Goal: Information Seeking & Learning: Learn about a topic

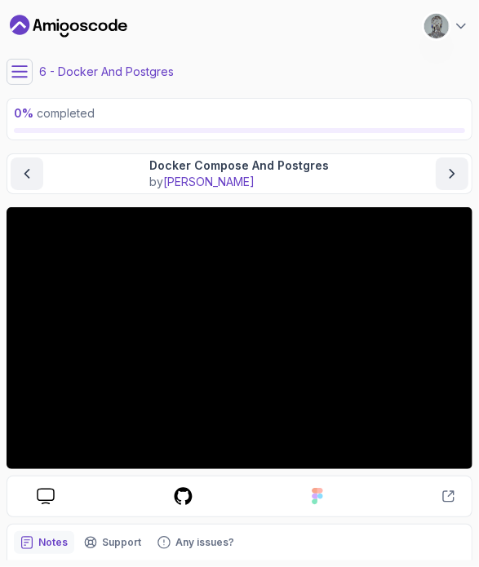
scroll to position [111, 0]
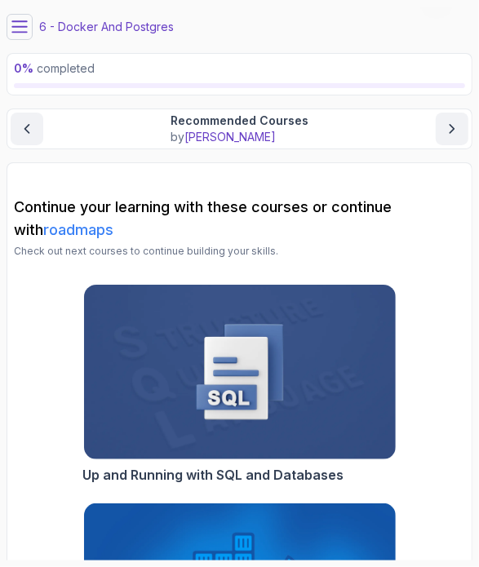
scroll to position [33, 0]
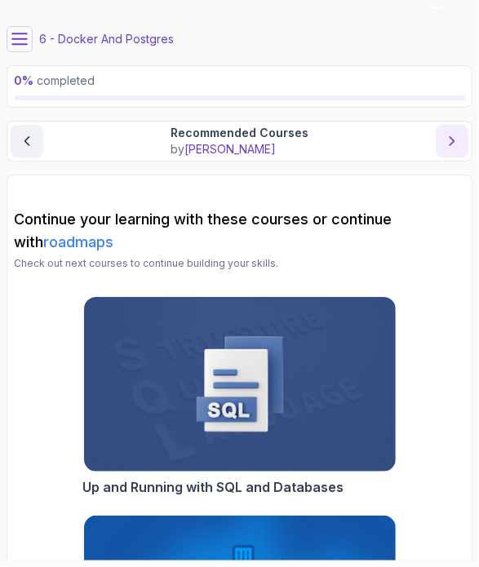
click at [451, 136] on icon "next content" at bounding box center [452, 141] width 16 height 16
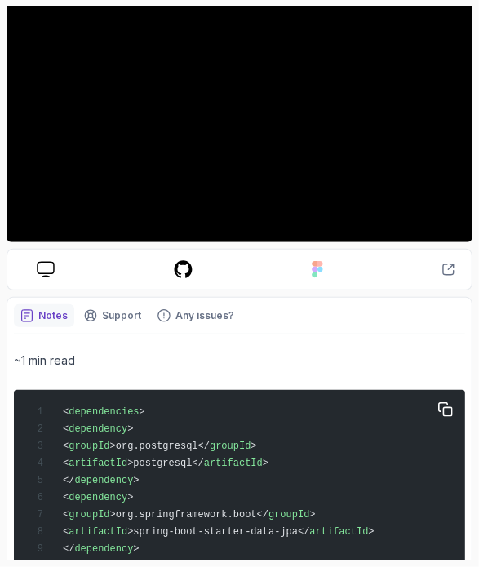
scroll to position [221, 0]
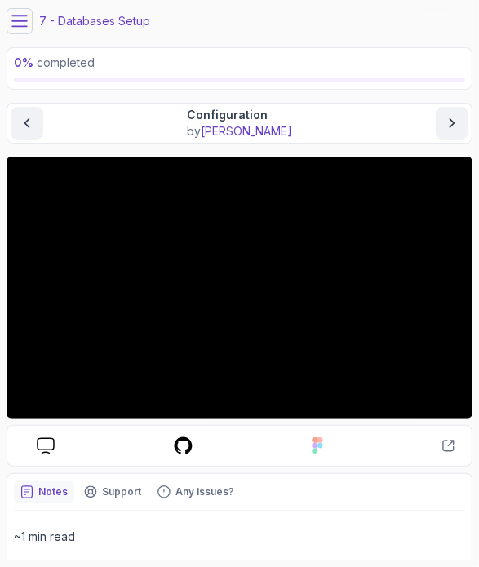
scroll to position [48, 0]
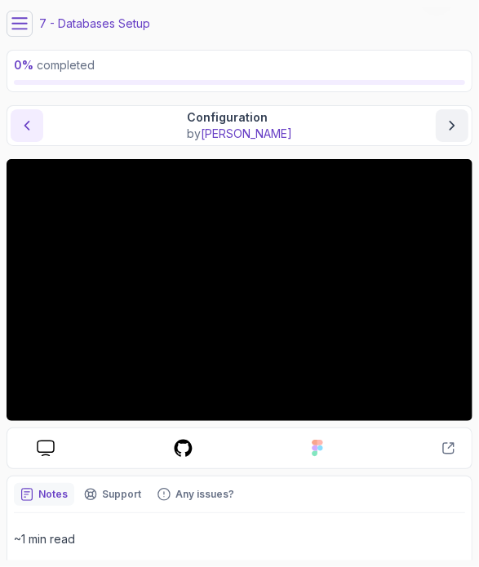
click at [28, 124] on icon "previous content" at bounding box center [27, 126] width 16 height 16
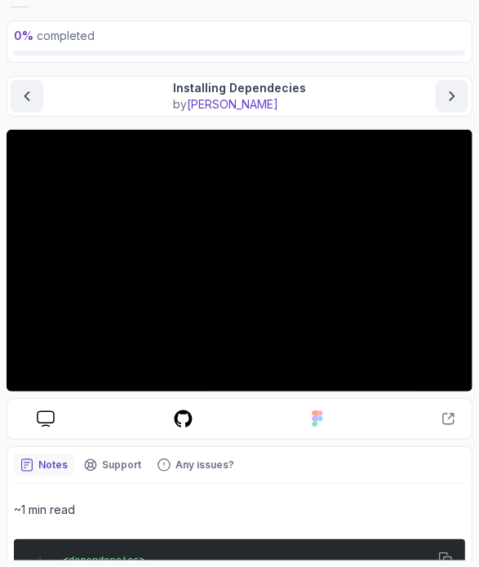
scroll to position [73, 0]
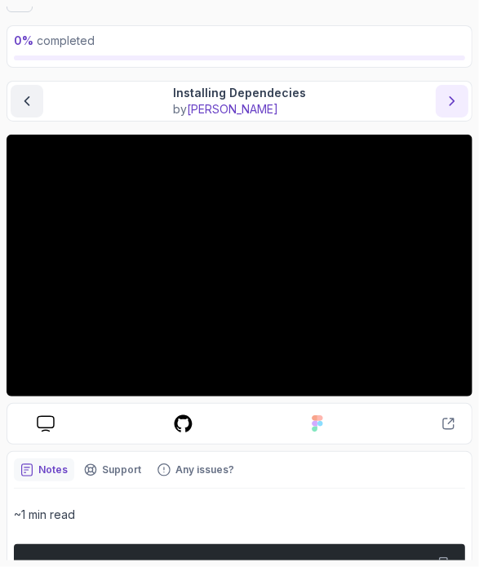
click at [450, 107] on icon "next content" at bounding box center [452, 101] width 16 height 16
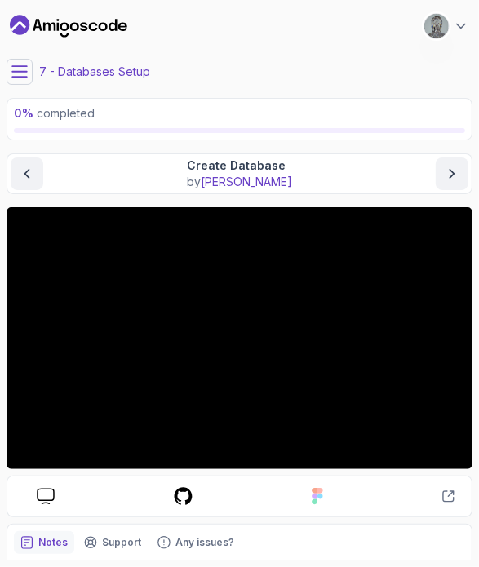
click at [15, 66] on icon at bounding box center [19, 71] width 15 height 11
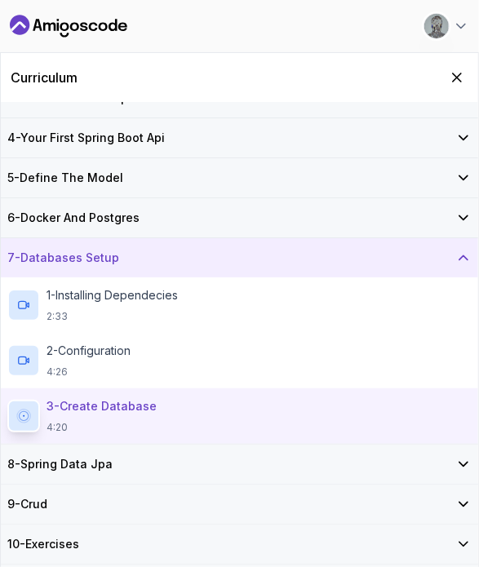
scroll to position [127, 0]
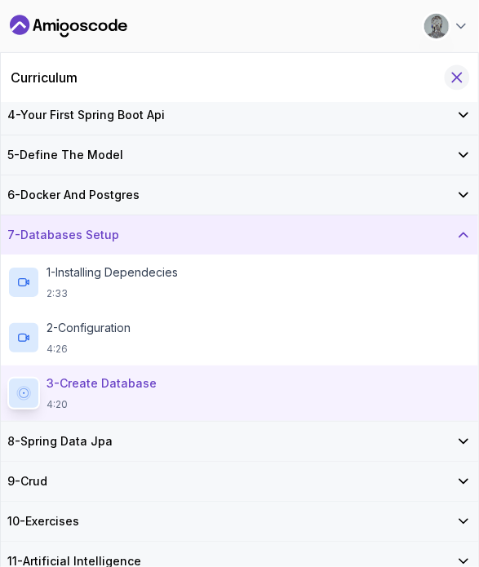
click at [457, 76] on icon "Hide Curriculum for mobile" at bounding box center [457, 77] width 9 height 9
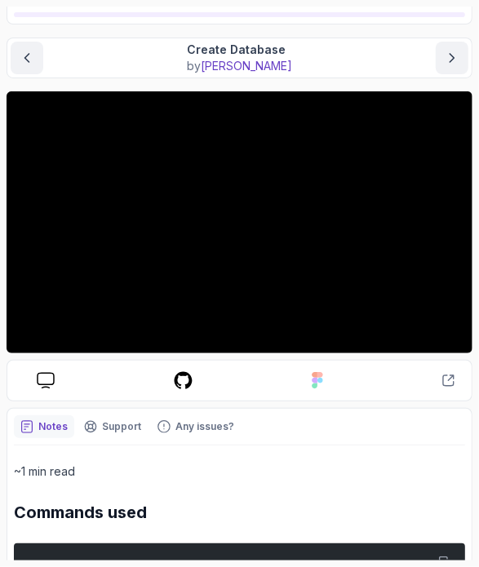
scroll to position [0, 0]
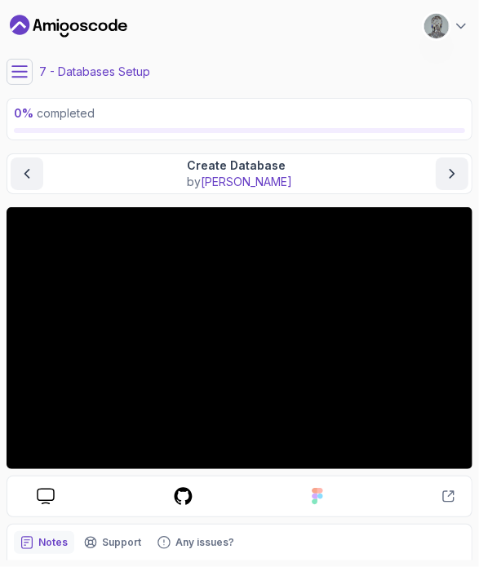
click at [27, 64] on icon at bounding box center [19, 72] width 16 height 16
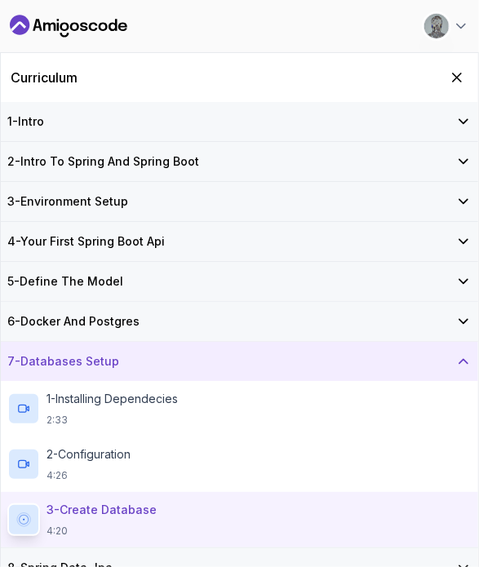
scroll to position [127, 0]
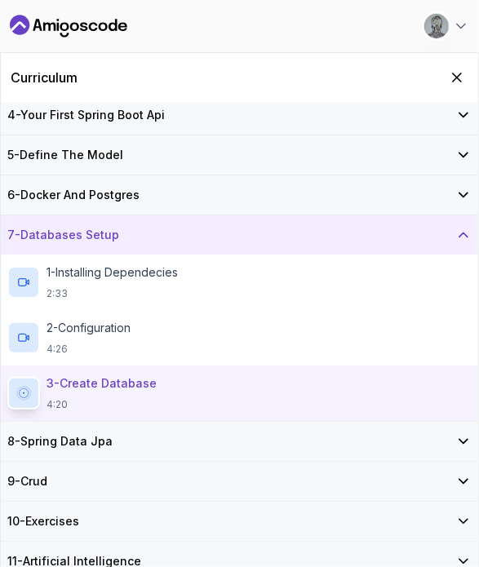
click at [52, 451] on div "8 - Spring Data Jpa" at bounding box center [240, 441] width 478 height 39
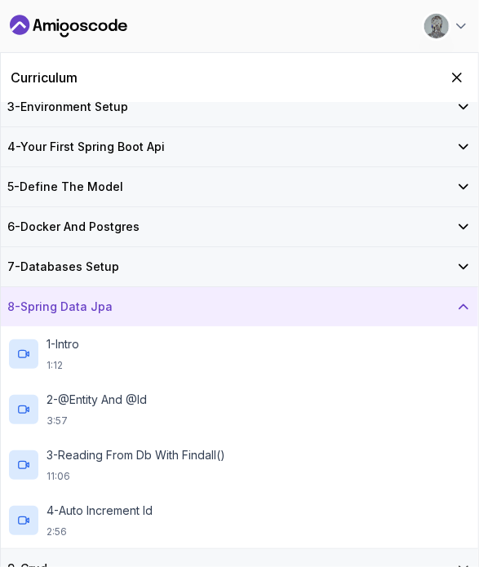
scroll to position [182, 0]
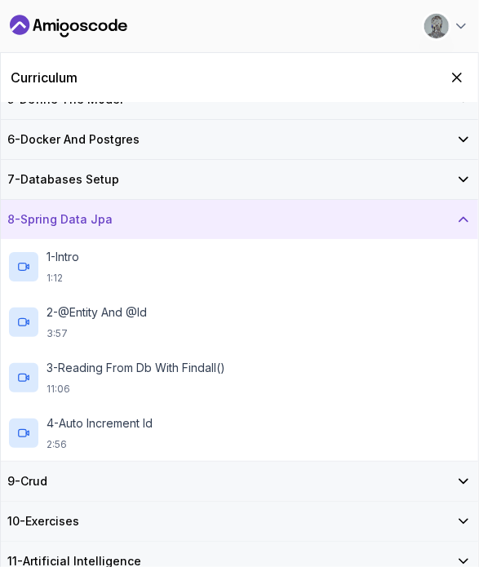
click at [55, 485] on div "9 - Crud" at bounding box center [239, 481] width 464 height 16
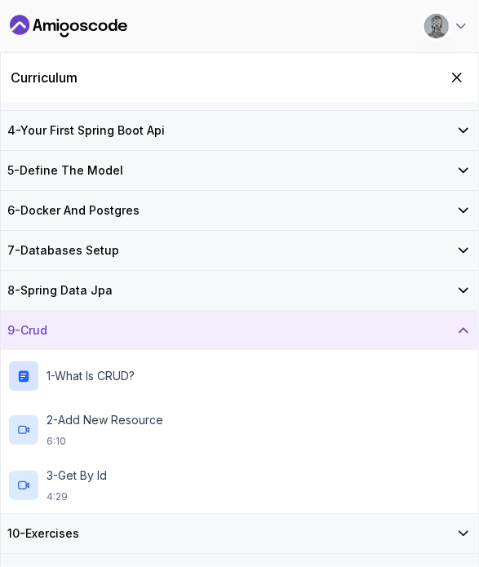
scroll to position [123, 0]
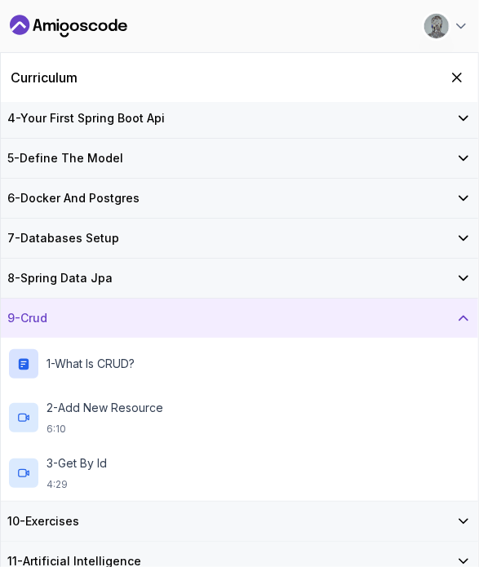
click at [121, 505] on div "10 - Exercises" at bounding box center [240, 521] width 478 height 39
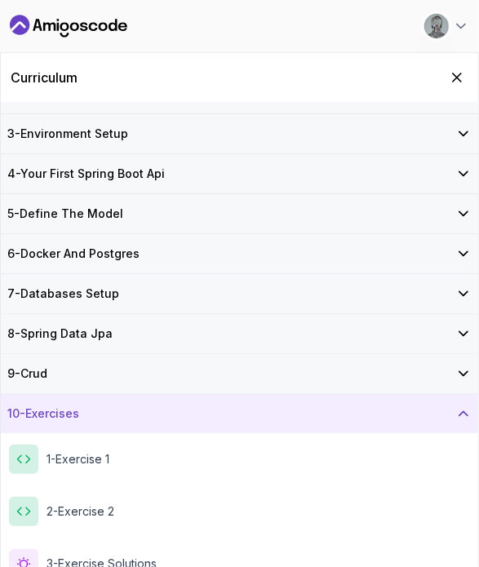
scroll to position [117, 0]
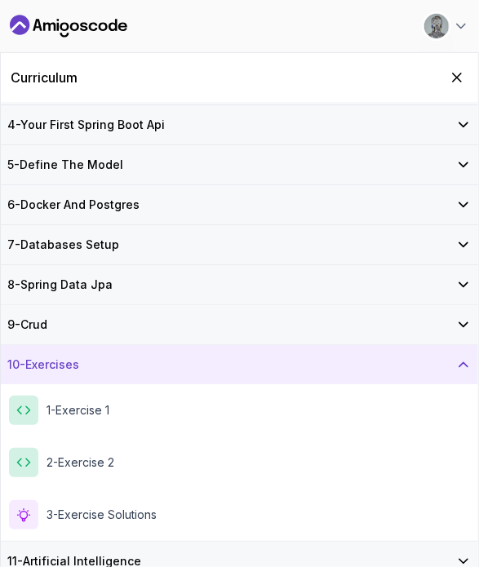
click at [113, 544] on div "11 - Artificial Intelligence" at bounding box center [240, 561] width 478 height 39
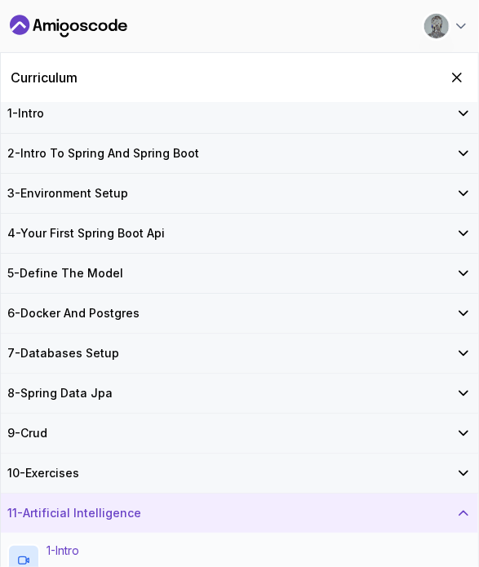
scroll to position [7, 0]
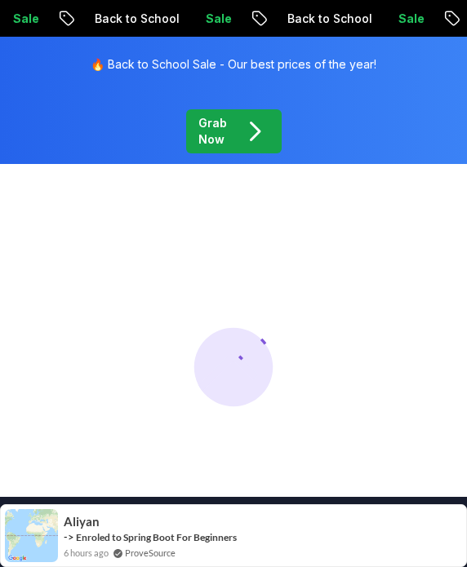
scroll to position [62, 0]
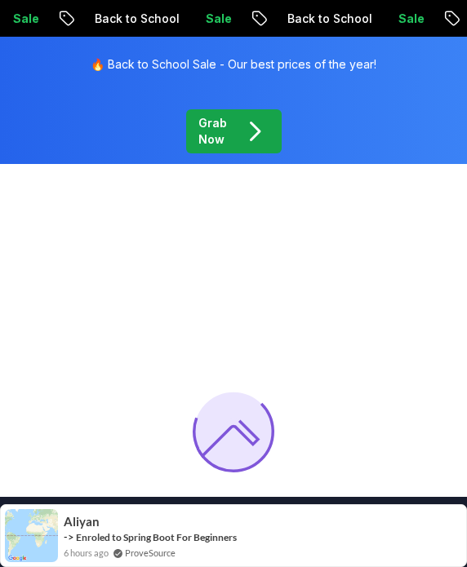
click at [231, 131] on div "Grab Now" at bounding box center [233, 131] width 71 height 33
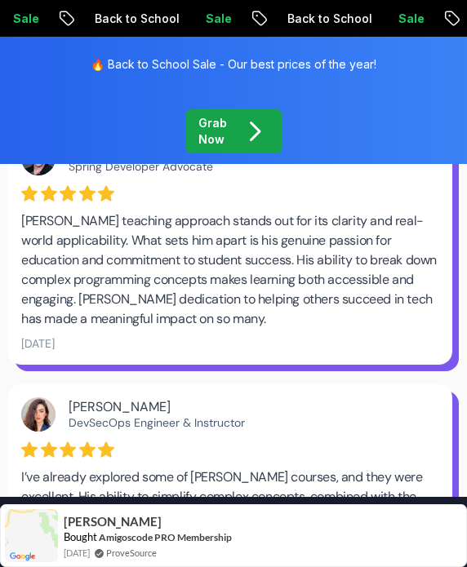
scroll to position [5397, 0]
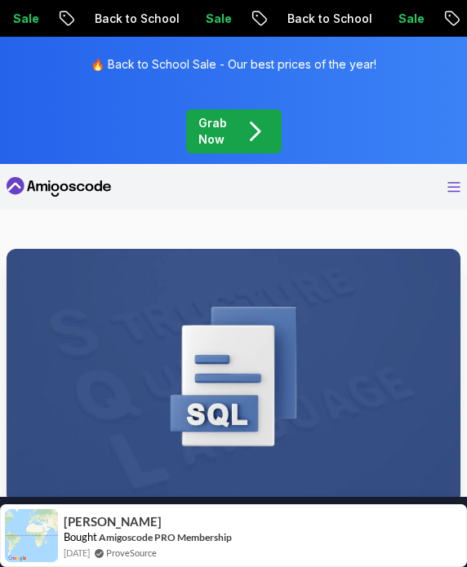
click at [451, 188] on icon "Open Menu" at bounding box center [453, 187] width 13 height 11
